Goal: Task Accomplishment & Management: Use online tool/utility

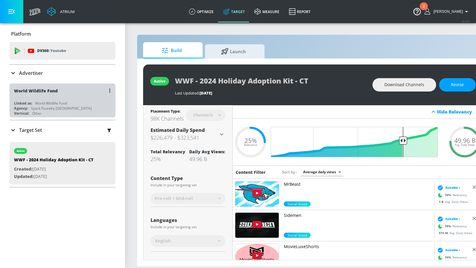
click at [89, 100] on div "World Wildlife Fund Linked as: World Wildlife Fund Agency: Spark Foundry [GEOGR…" at bounding box center [63, 101] width 106 height 34
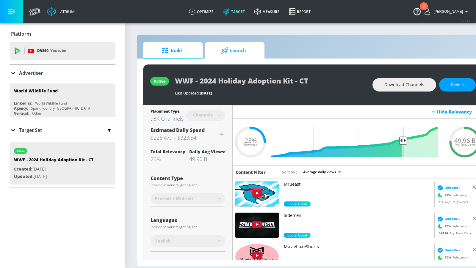
click at [225, 50] on icon at bounding box center [224, 50] width 7 height 7
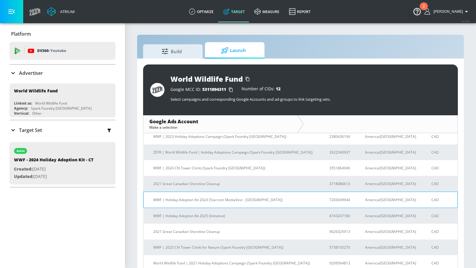
scroll to position [81, 0]
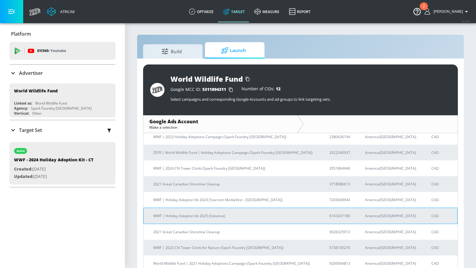
click at [214, 217] on p "WWF | Holiday Adoption Kit 2025 (Initiative)" at bounding box center [234, 216] width 162 height 6
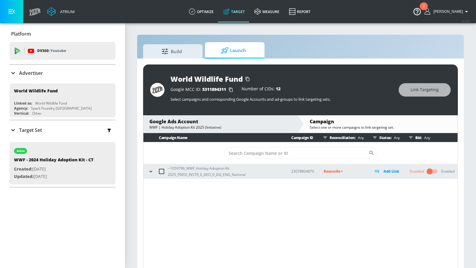
click at [150, 169] on icon "button" at bounding box center [151, 172] width 6 height 6
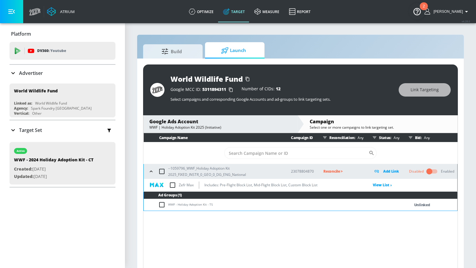
click at [161, 206] on input "checkbox" at bounding box center [163, 204] width 10 height 7
checkbox input "true"
click at [411, 88] on button "Link Targeting" at bounding box center [425, 89] width 52 height 13
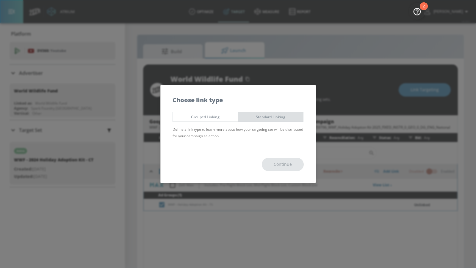
click at [259, 113] on button "Standard Linking" at bounding box center [271, 117] width 66 height 10
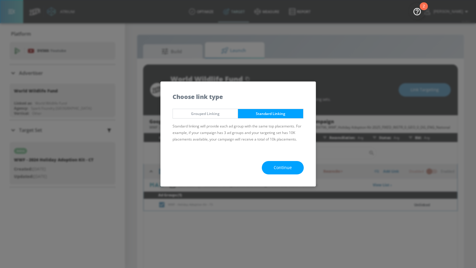
click at [291, 175] on div "Continue" at bounding box center [238, 167] width 155 height 37
click at [291, 172] on button "Continue" at bounding box center [283, 167] width 42 height 13
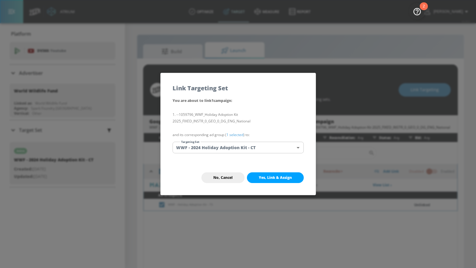
click at [268, 149] on body "Atrium optimize Target measure Report optimize Target measure Report v 4.28.0 […" at bounding box center [238, 138] width 476 height 277
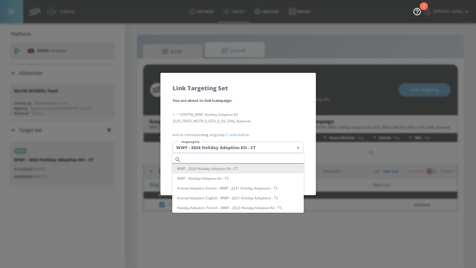
click at [254, 157] on input "text" at bounding box center [244, 160] width 120 height 8
paste input "Adoption Kit"
type input "Adoption Kit"
click at [245, 243] on div at bounding box center [238, 134] width 476 height 268
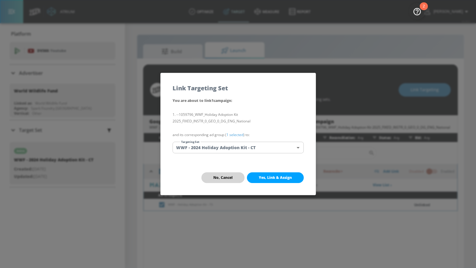
click at [222, 180] on button "No, Cancel" at bounding box center [222, 178] width 43 height 11
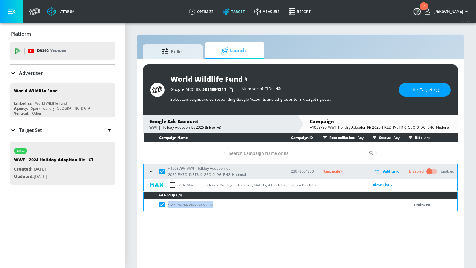
drag, startPoint x: 216, startPoint y: 206, endPoint x: 168, endPoint y: 206, distance: 47.9
click at [168, 206] on td "WWF - Holiday Adoption Kit - TS" at bounding box center [271, 205] width 254 height 12
copy td "WWF - Holiday Adoption Kit - TS"
click at [431, 92] on span "Link Targeting" at bounding box center [424, 89] width 28 height 7
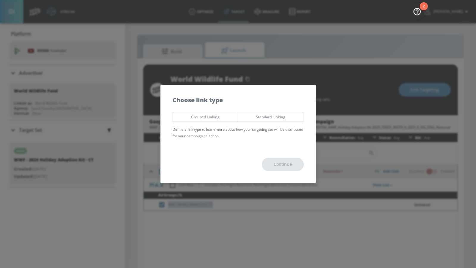
click at [269, 118] on span "Standard Linking" at bounding box center [270, 117] width 56 height 6
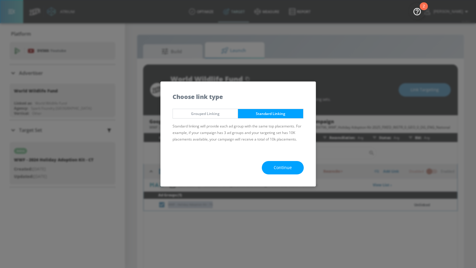
click at [282, 168] on span "Continue" at bounding box center [283, 167] width 18 height 7
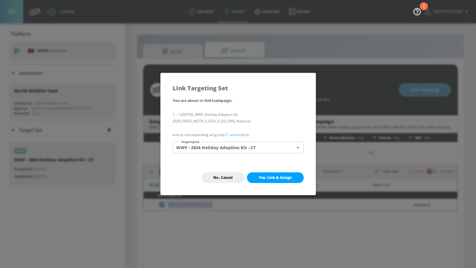
click at [249, 148] on body "Atrium optimize Target measure Report optimize Target measure Report v 4.28.0 […" at bounding box center [238, 138] width 476 height 277
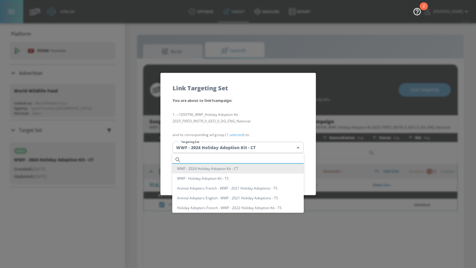
click at [235, 159] on input "text" at bounding box center [244, 160] width 120 height 8
paste input "WWF - Holiday Adoption Kit - TS"
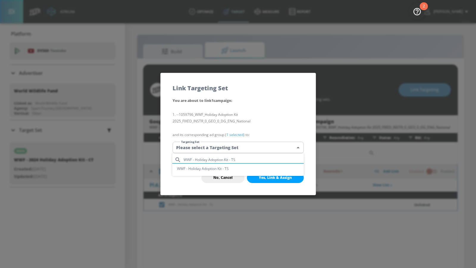
type input "WWF - Holiday Adoption Kit - TS"
click at [233, 168] on li "WWF - Holiday Adoption Kit - TS" at bounding box center [237, 169] width 131 height 10
type input "4a562807-0804-484b-8b91-f9f9777a5981"
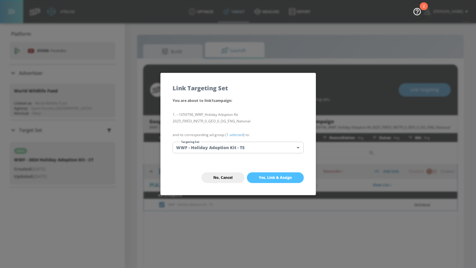
click at [266, 180] on span "Yes, Link & Assign" at bounding box center [275, 177] width 33 height 5
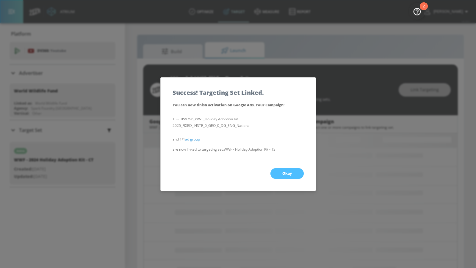
click at [278, 174] on button "Okay" at bounding box center [286, 173] width 33 height 11
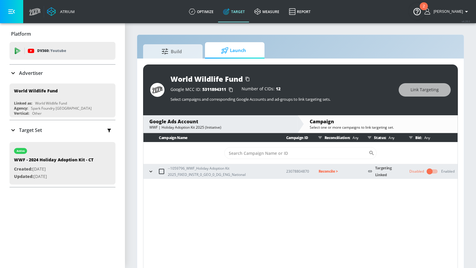
click at [325, 170] on p "Reconcile >" at bounding box center [339, 171] width 40 height 7
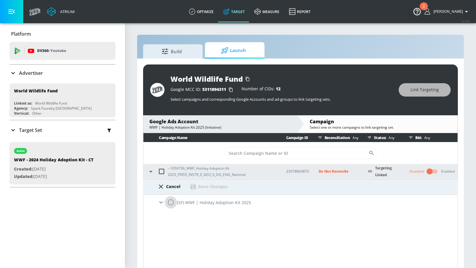
click at [172, 201] on input "radio" at bounding box center [170, 202] width 12 height 12
radio input "true"
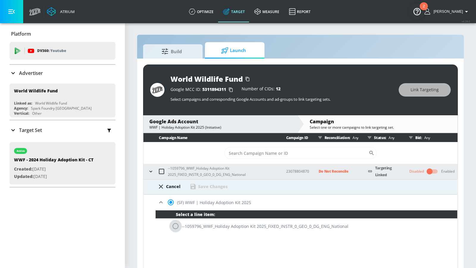
click at [179, 230] on input "radio" at bounding box center [175, 226] width 12 height 12
radio input "true"
click at [222, 180] on div "Cancel Save Changes" at bounding box center [300, 185] width 313 height 11
click at [221, 184] on div "Save Changes" at bounding box center [212, 187] width 29 height 6
